Goal: Check status: Check status

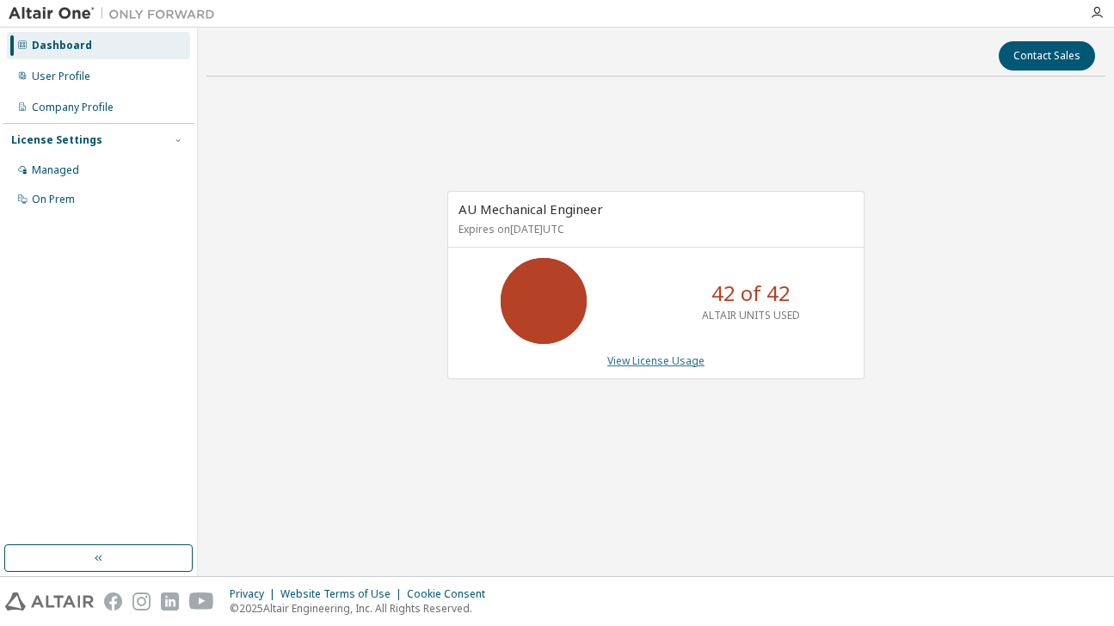
click at [635, 362] on link "View License Usage" at bounding box center [655, 360] width 97 height 15
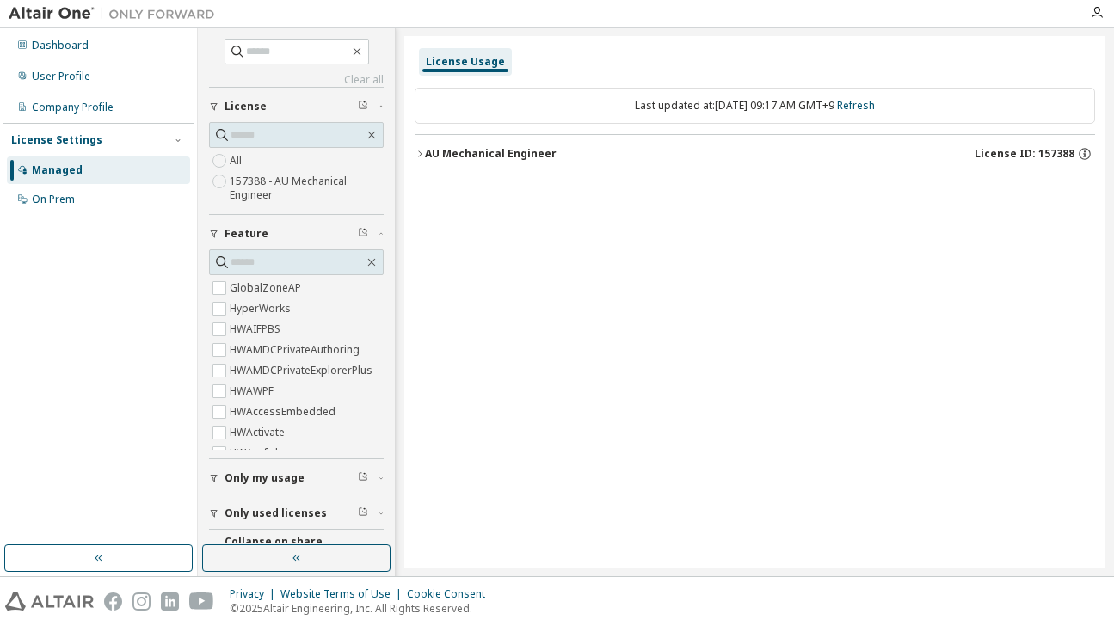
click at [414, 147] on button "AU Mechanical Engineer License ID: 157388" at bounding box center [754, 154] width 680 height 38
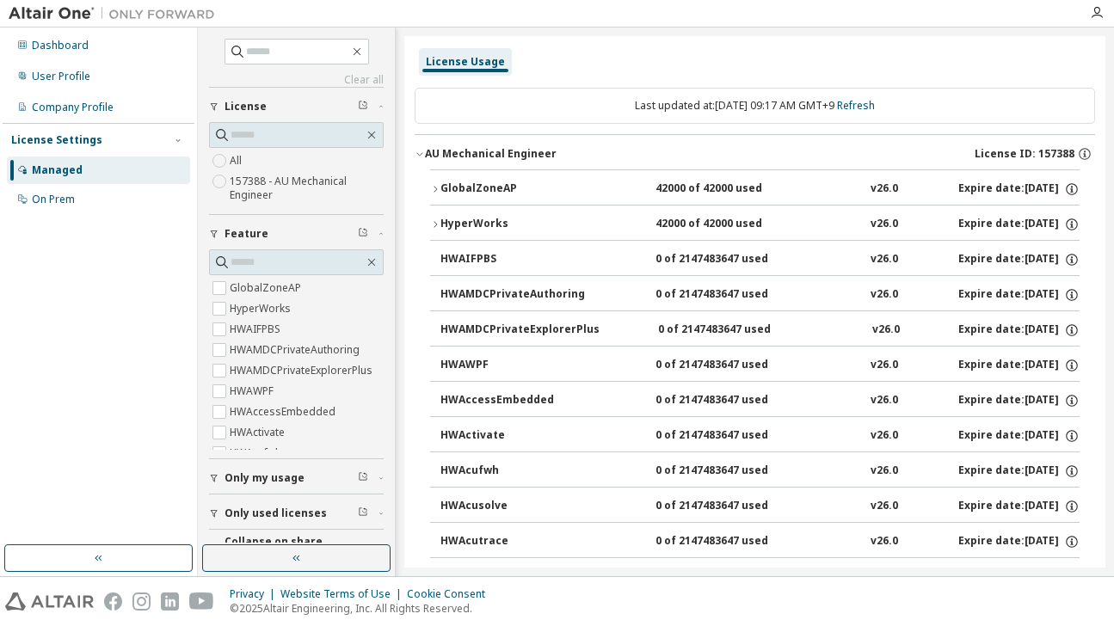
click at [437, 181] on button "GlobalZoneAP 42000 of 42000 used v26.0 Expire date: [DATE]" at bounding box center [754, 189] width 649 height 38
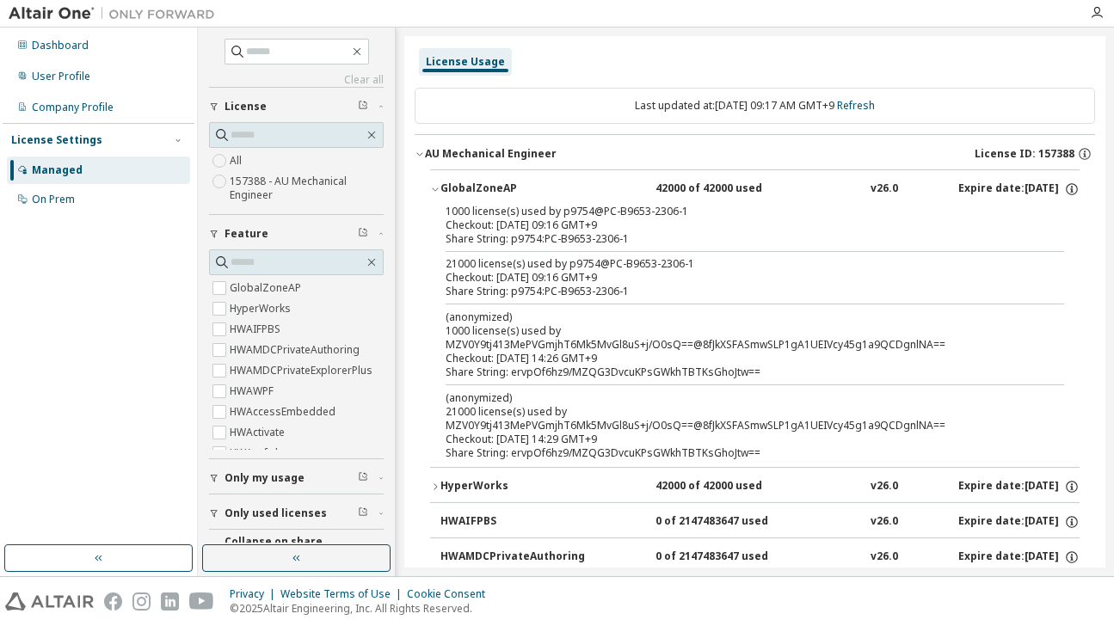
click at [42, 62] on div "Dashboard User Profile Company Profile License Settings Managed On Prem" at bounding box center [99, 122] width 192 height 185
click at [56, 58] on div "Dashboard" at bounding box center [98, 46] width 183 height 28
